Goal: Obtain resource: Download file/media

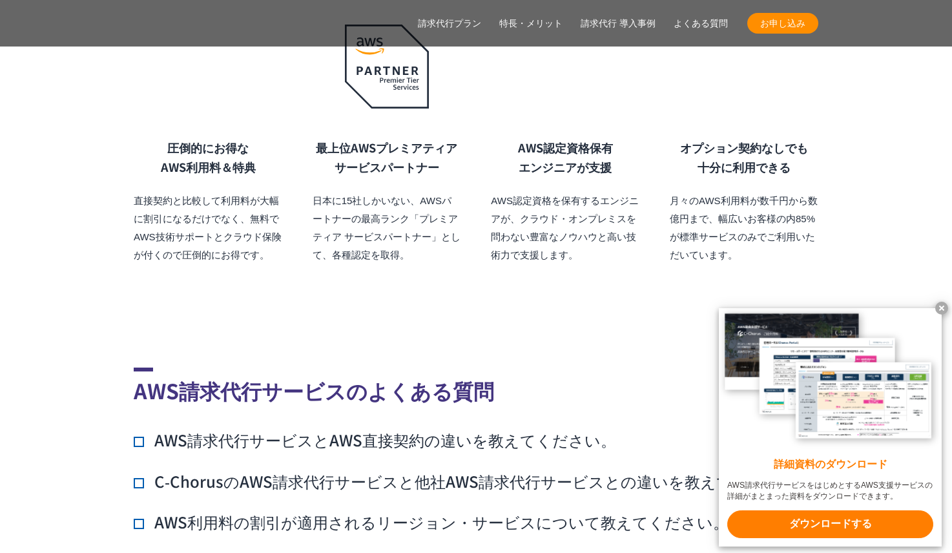
scroll to position [10438, 0]
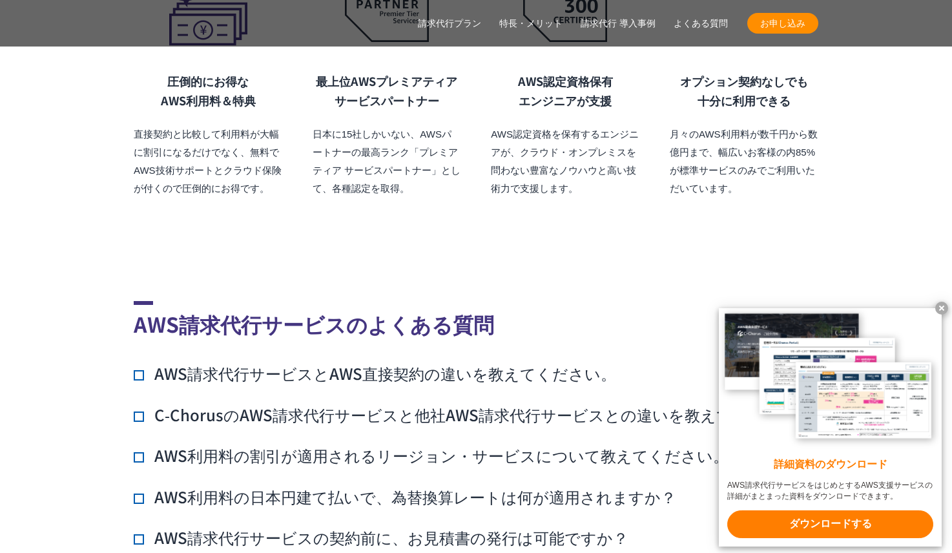
click at [938, 302] on x-t at bounding box center [941, 308] width 13 height 13
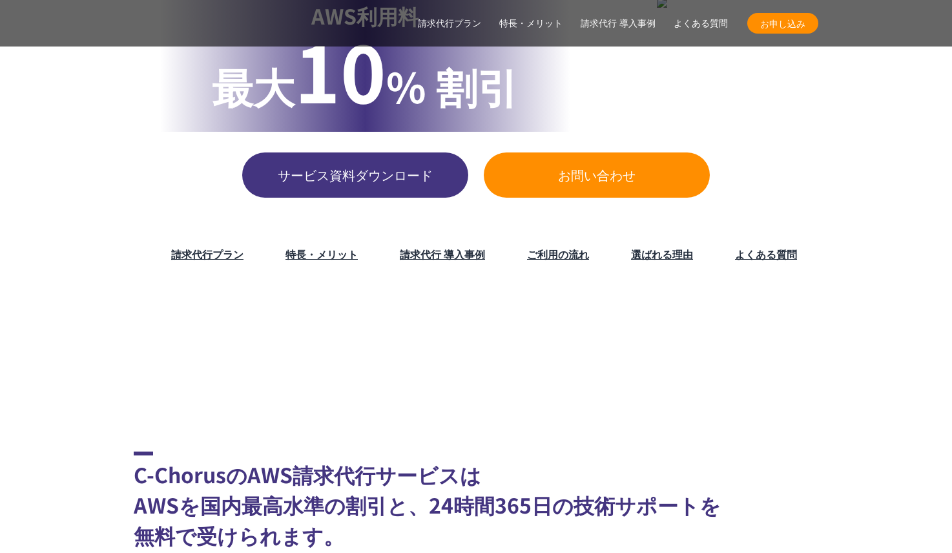
scroll to position [194, 0]
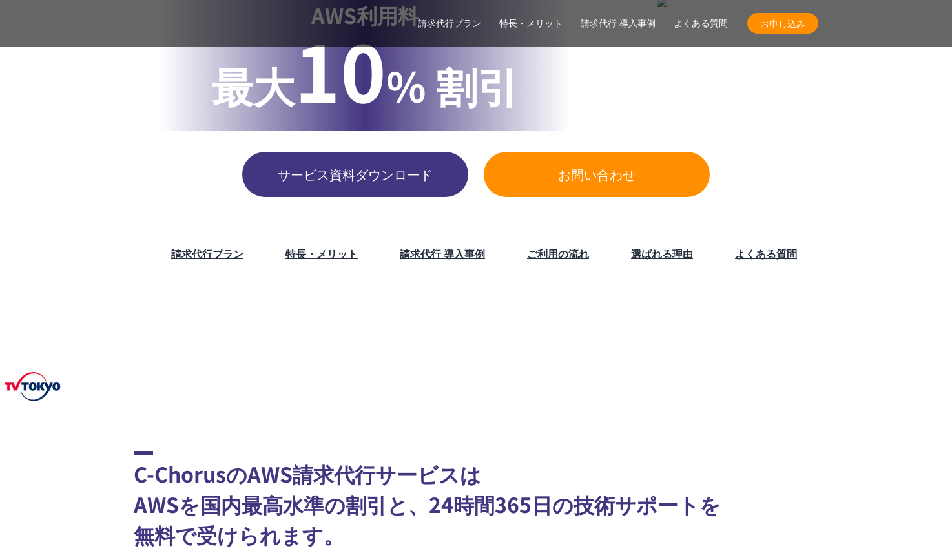
click at [321, 166] on span "サービス資料ダウンロード" at bounding box center [355, 174] width 226 height 19
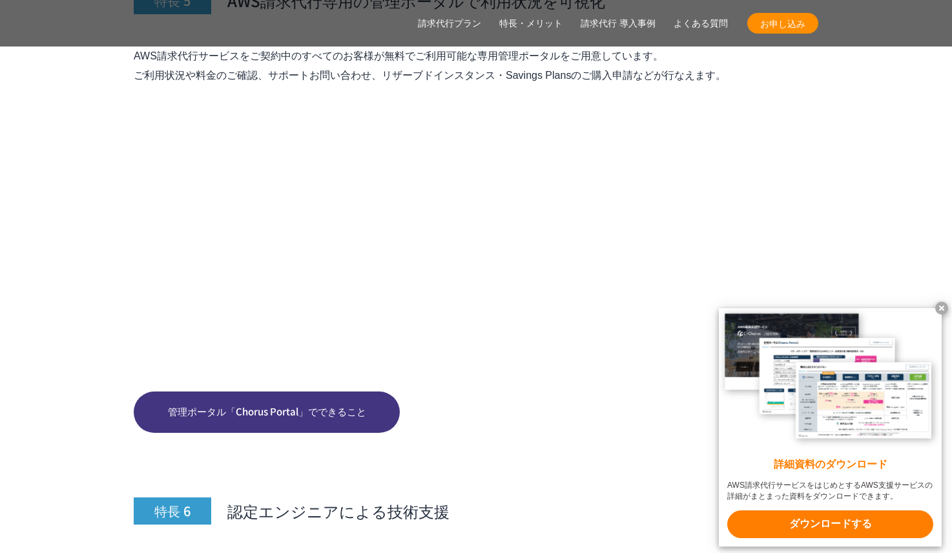
scroll to position [5685, 0]
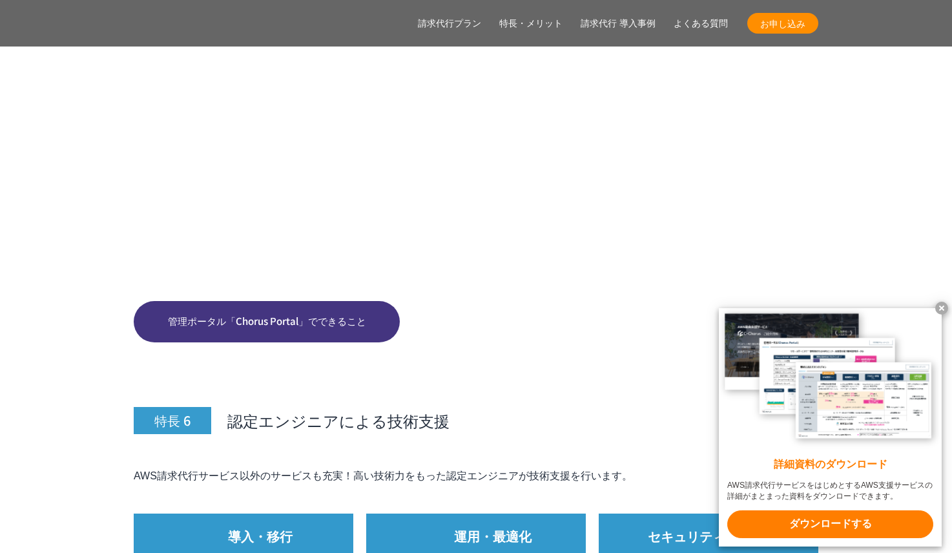
click at [943, 308] on x-t at bounding box center [941, 308] width 13 height 13
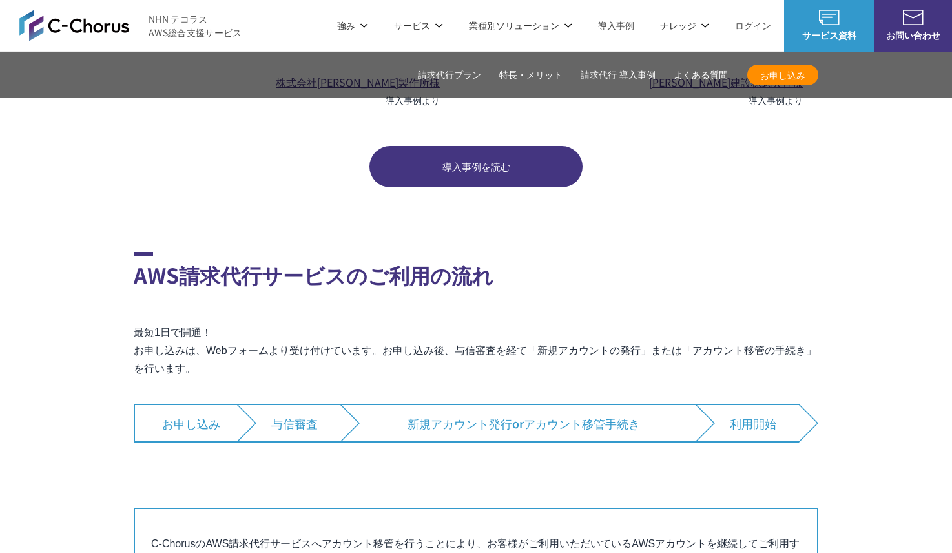
scroll to position [7235, 0]
